Goal: Information Seeking & Learning: Check status

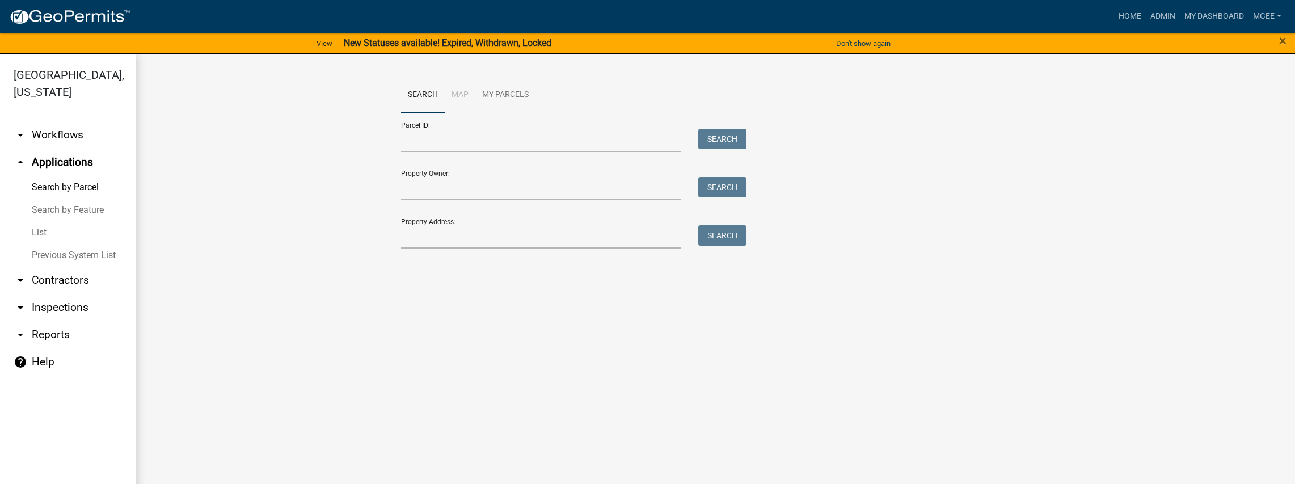
scroll to position [14, 0]
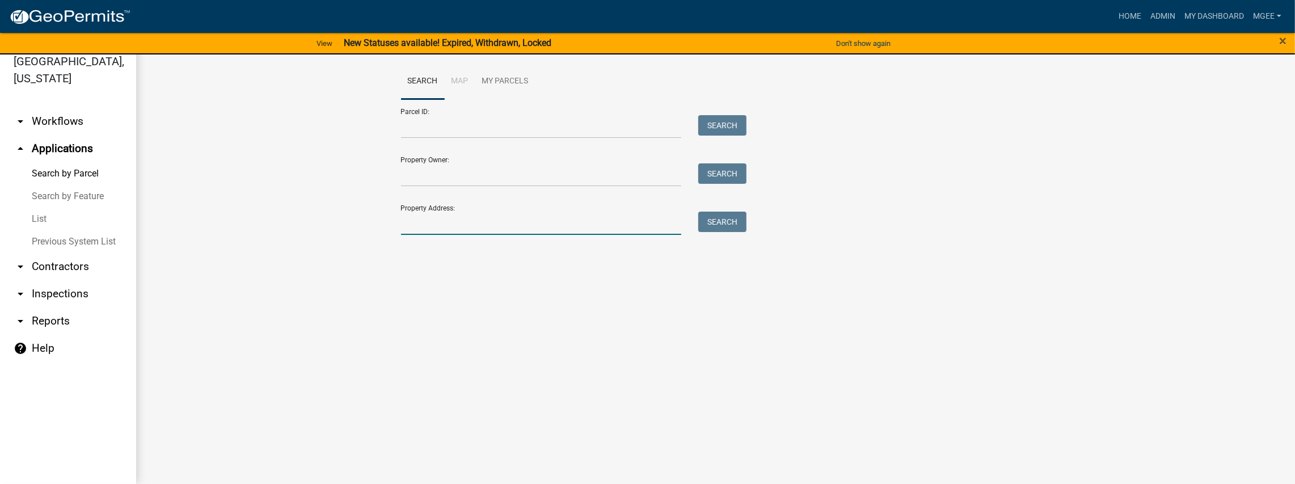
click at [442, 227] on input "Property Address:" at bounding box center [541, 223] width 281 height 23
type input "457 e 337 n"
click at [745, 220] on button "Search" at bounding box center [722, 222] width 48 height 20
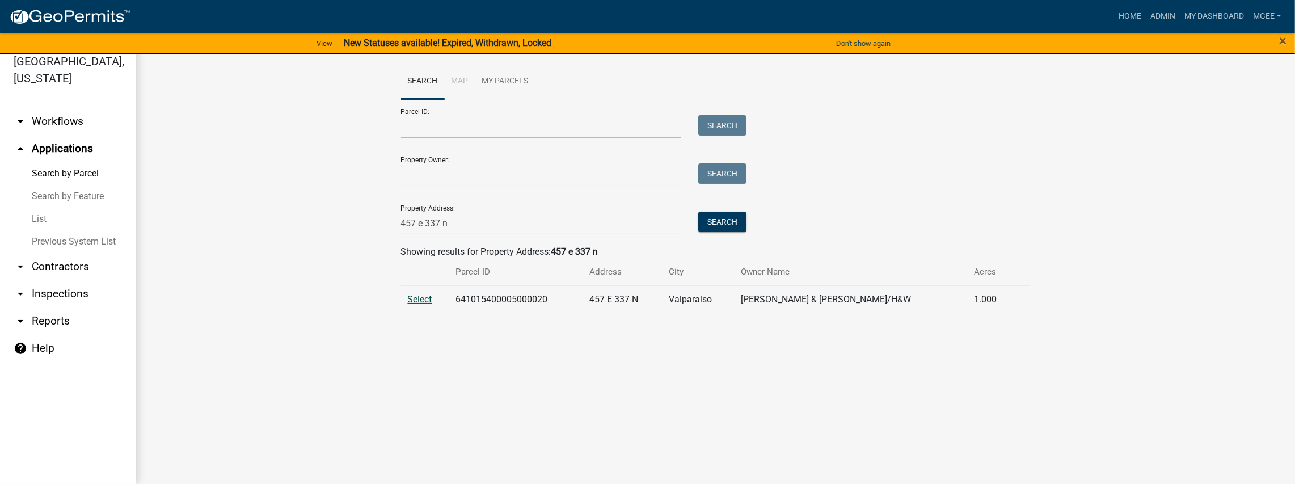
click at [425, 303] on span "Select" at bounding box center [420, 299] width 24 height 11
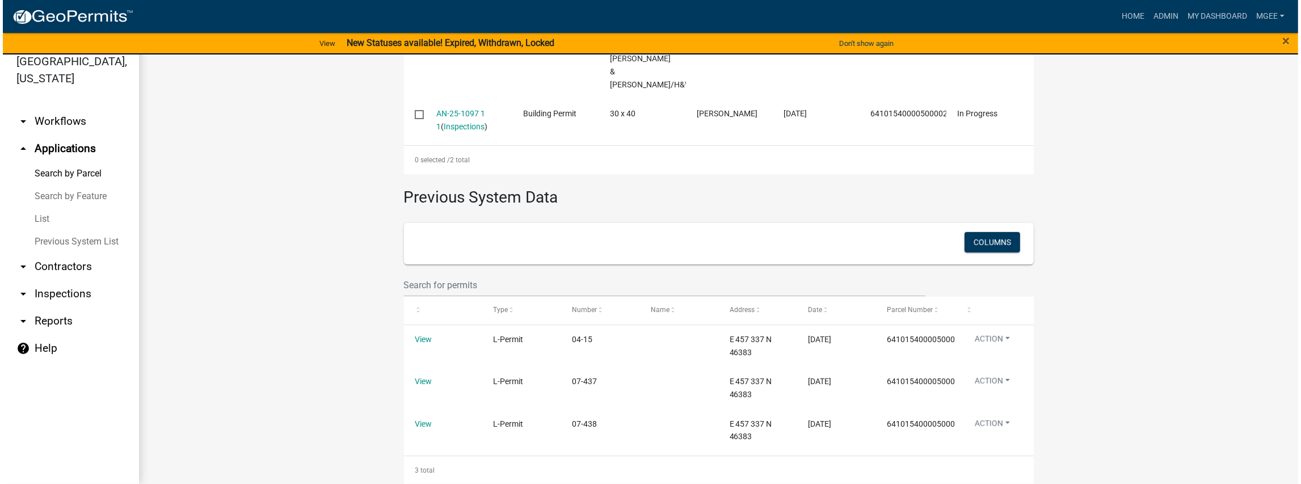
scroll to position [473, 0]
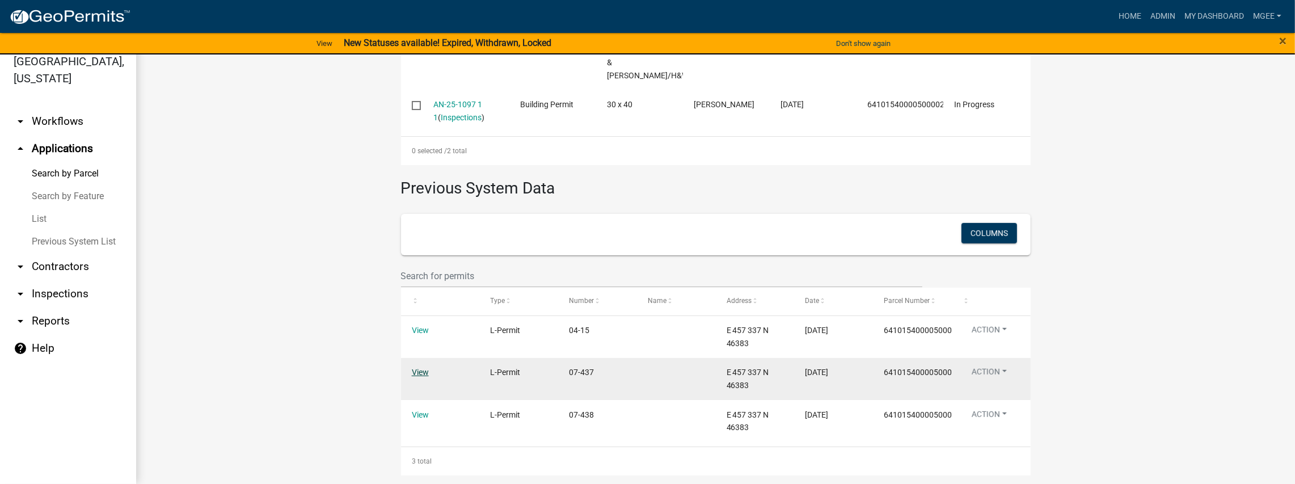
click at [420, 368] on link "View" at bounding box center [420, 372] width 17 height 9
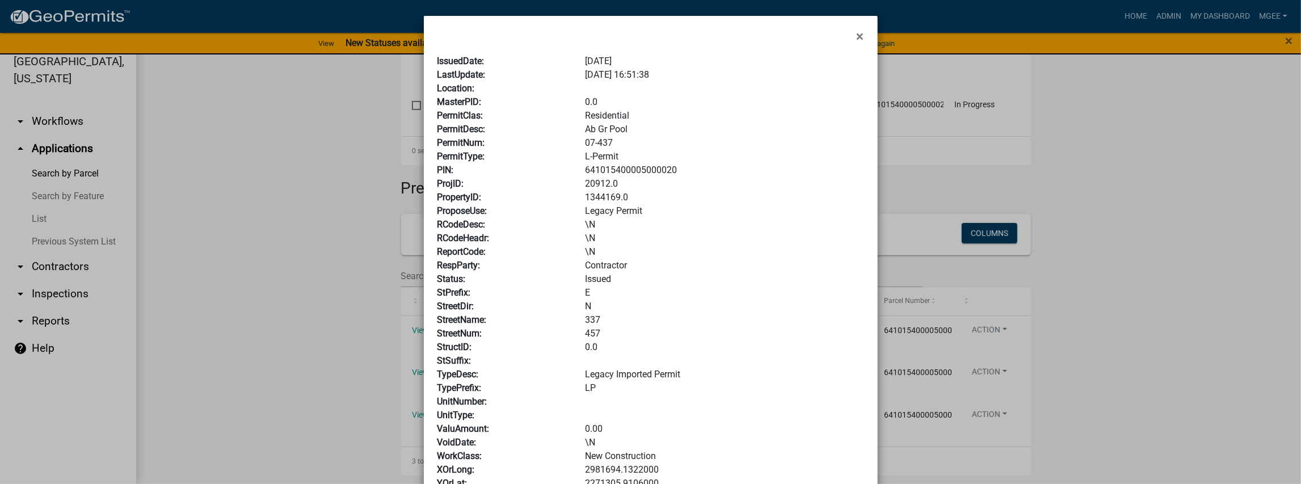
click at [857, 43] on div "IssuedDate: [DATE] LastUpdate: [DATE] 16:51:38 Location: MasterPID: 0.0 PermitC…" at bounding box center [651, 443] width 454 height 801
click at [857, 38] on span "×" at bounding box center [860, 36] width 7 height 16
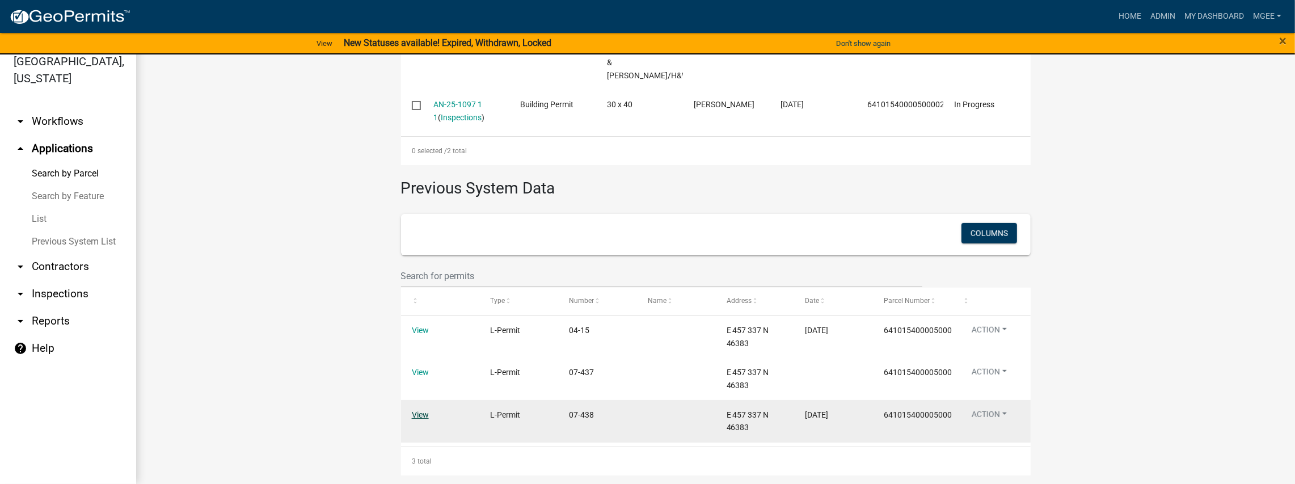
click at [412, 410] on link "View" at bounding box center [420, 414] width 17 height 9
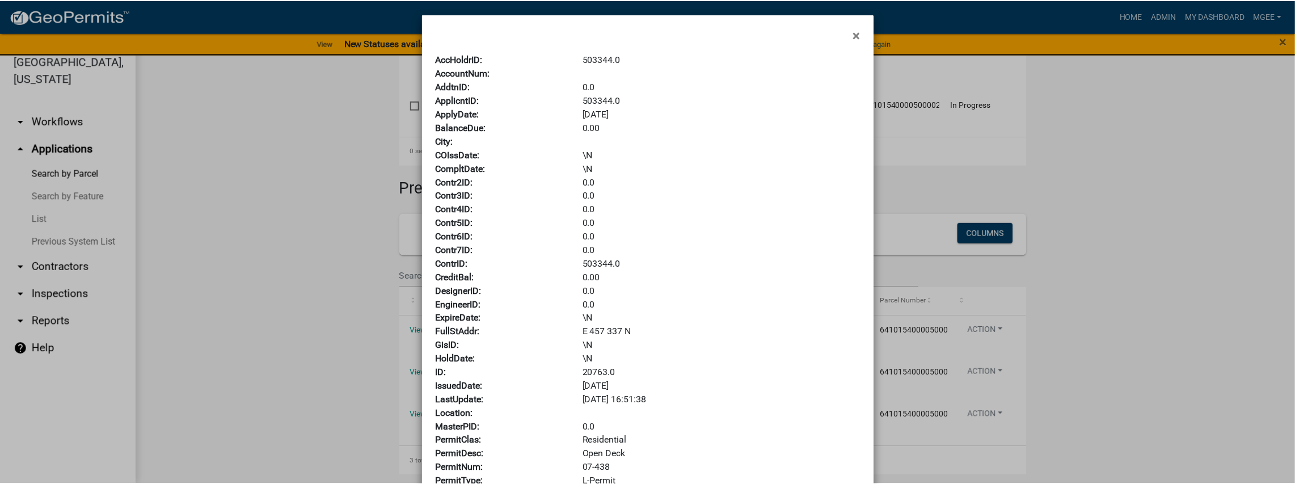
scroll to position [0, 0]
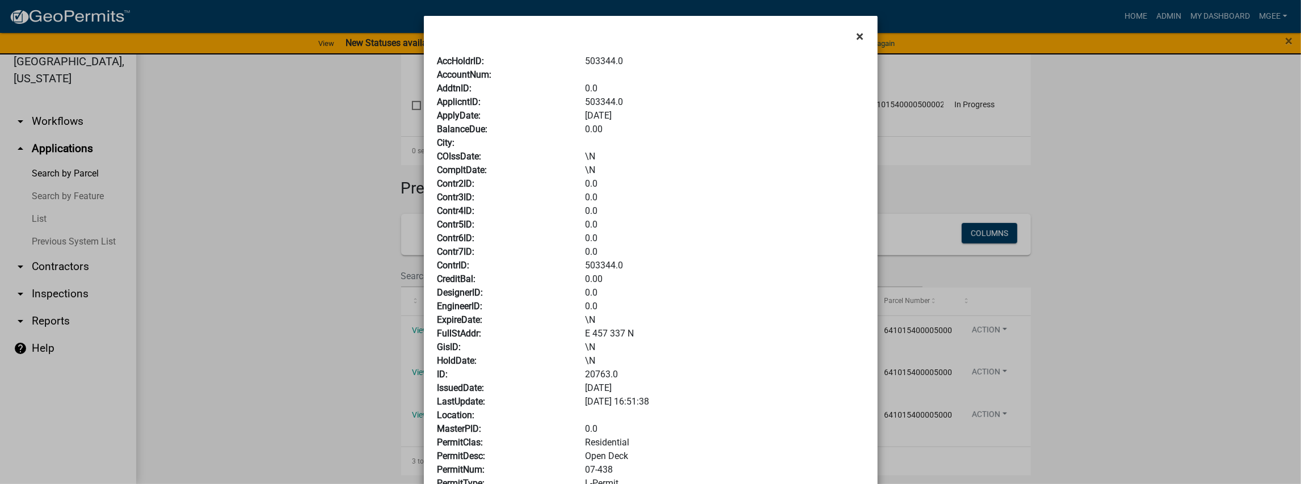
click at [863, 31] on button "×" at bounding box center [861, 36] width 26 height 32
